Goal: Find specific page/section: Find specific page/section

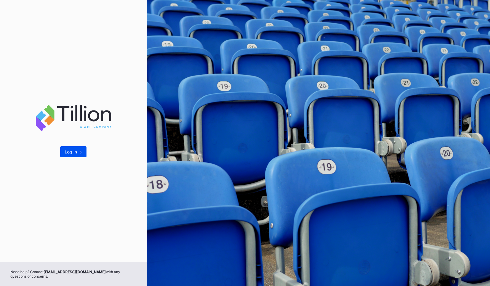
click at [72, 154] on div "Log In ->" at bounding box center [73, 151] width 17 height 5
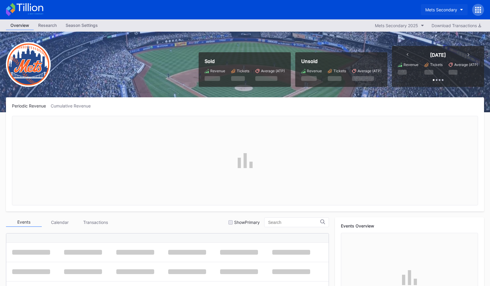
click at [447, 9] on div "Mets Secondary" at bounding box center [441, 9] width 32 height 5
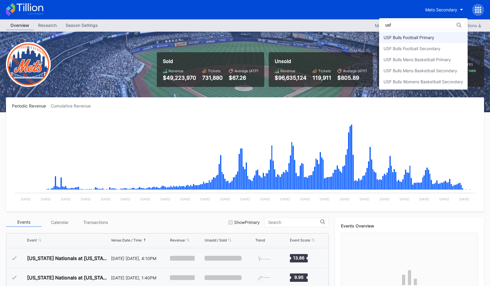
type input "usf"
click at [428, 36] on div "USF Bulls Football Primary" at bounding box center [409, 37] width 51 height 5
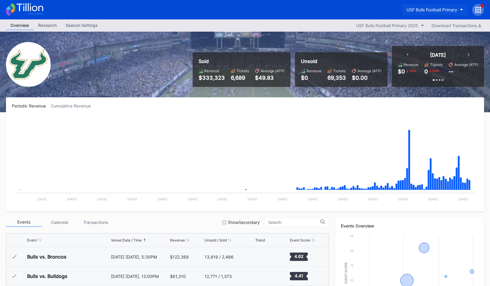
click at [428, 10] on div "USF Bulls Football Primary" at bounding box center [432, 9] width 51 height 5
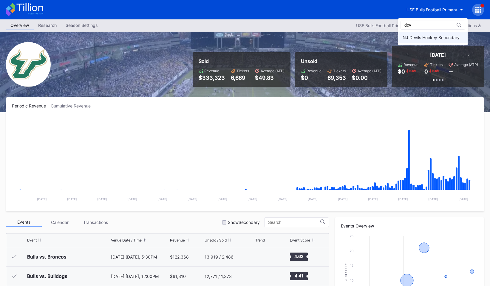
type input "dev"
click at [426, 40] on div "NJ Devils Hockey Secondary" at bounding box center [432, 37] width 69 height 11
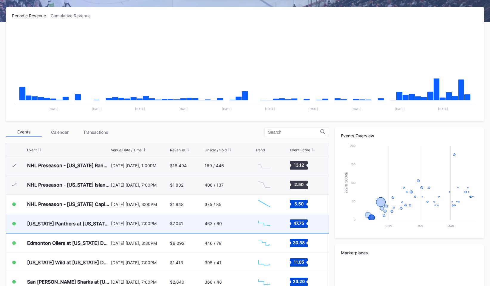
scroll to position [24, 0]
